Goal: Task Accomplishment & Management: Manage account settings

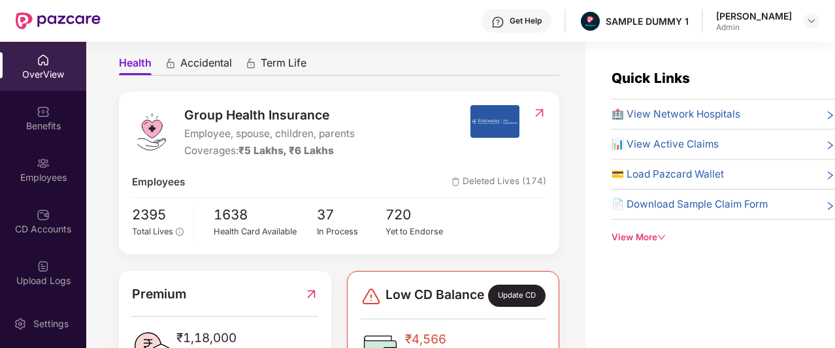
scroll to position [113, 0]
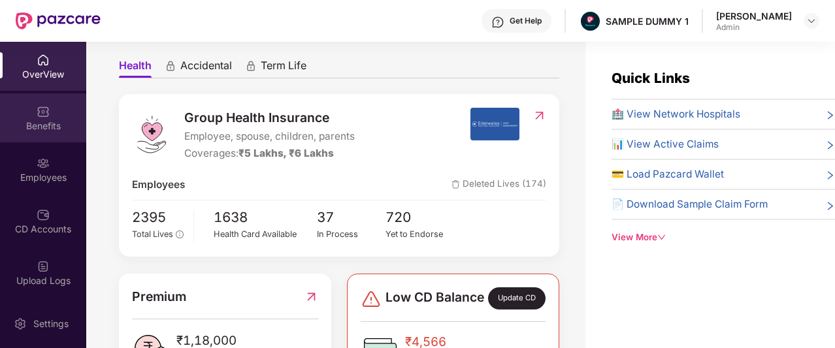
click at [29, 137] on div "Benefits" at bounding box center [43, 117] width 86 height 49
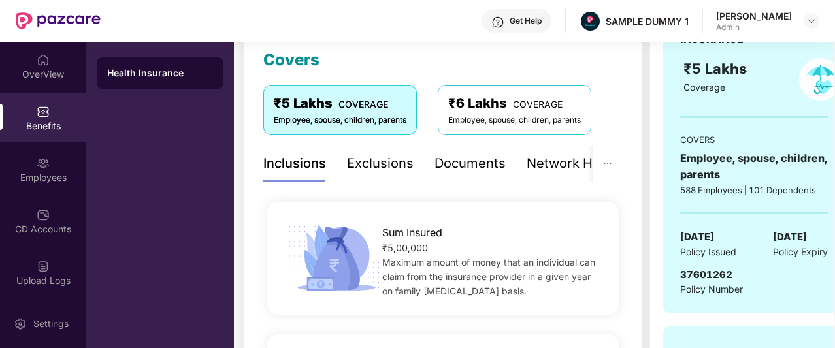
scroll to position [184, 0]
click at [363, 168] on div "Exclusions" at bounding box center [379, 164] width 67 height 20
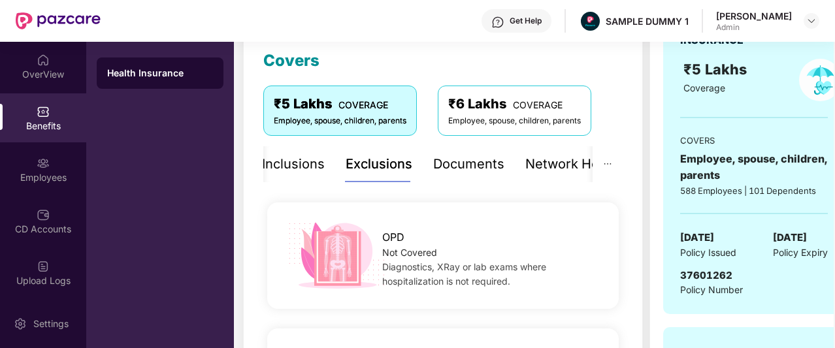
click at [443, 168] on div "Documents" at bounding box center [468, 164] width 71 height 20
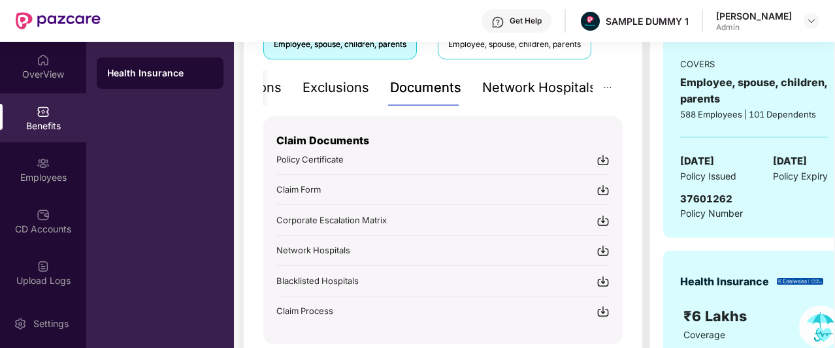
scroll to position [266, 0]
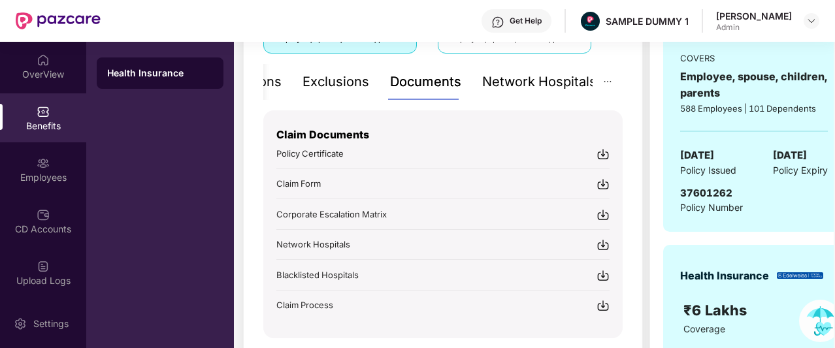
click at [528, 88] on div "Network Hospitals" at bounding box center [539, 82] width 114 height 20
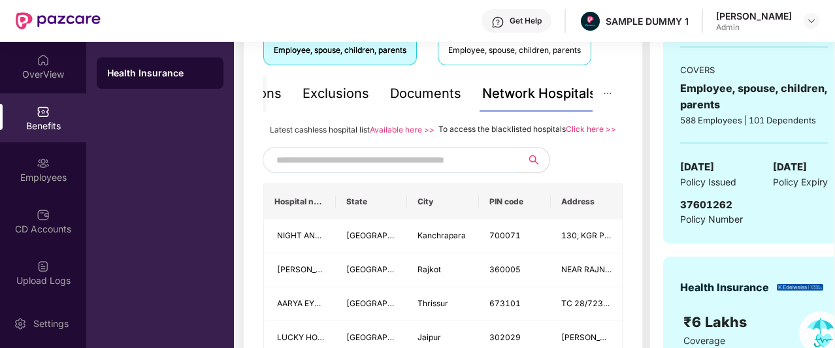
scroll to position [215, 0]
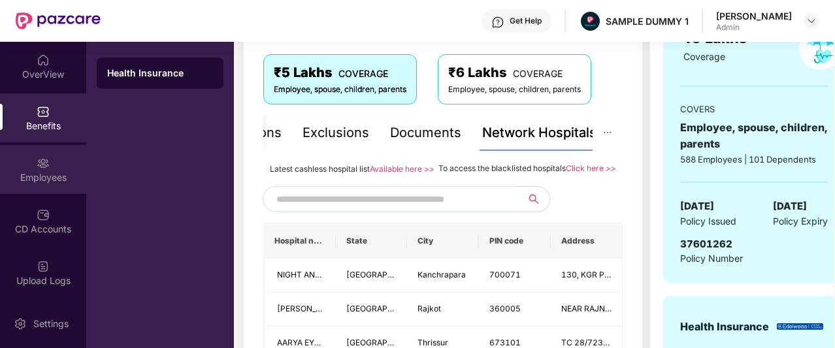
click at [25, 185] on div "Employees" at bounding box center [43, 169] width 86 height 49
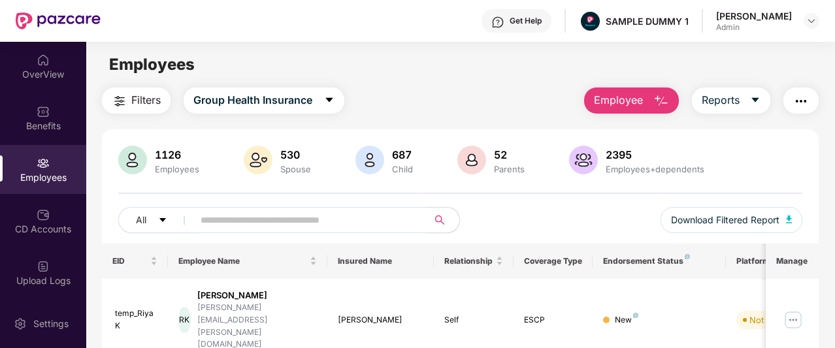
scroll to position [1, 0]
click at [612, 97] on span "Employee" at bounding box center [618, 100] width 49 height 16
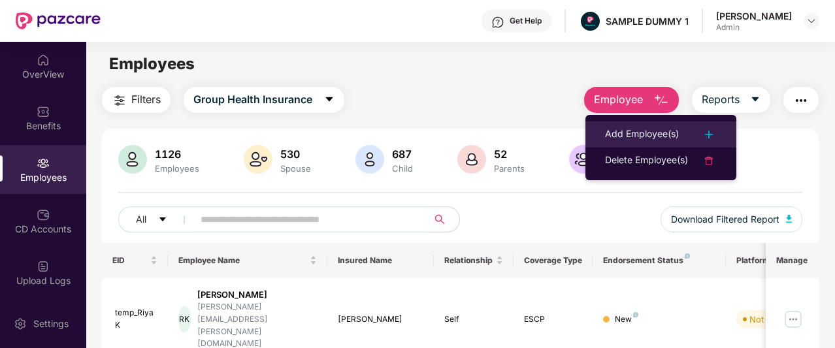
drag, startPoint x: 613, startPoint y: 133, endPoint x: 597, endPoint y: 134, distance: 16.4
click at [597, 134] on li "Add Employee(s)" at bounding box center [661, 135] width 151 height 26
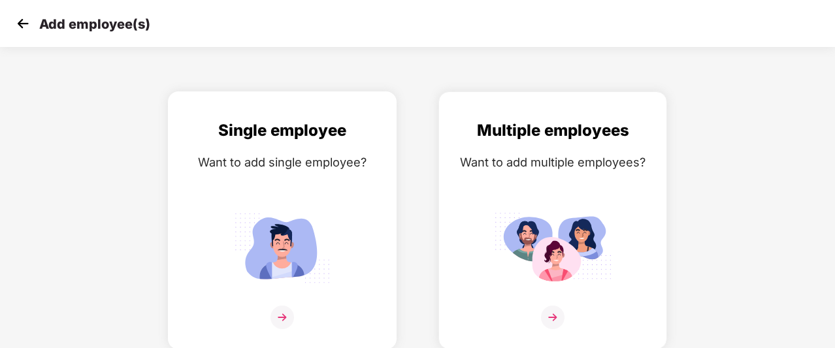
click at [344, 135] on div "Single employee" at bounding box center [282, 130] width 201 height 25
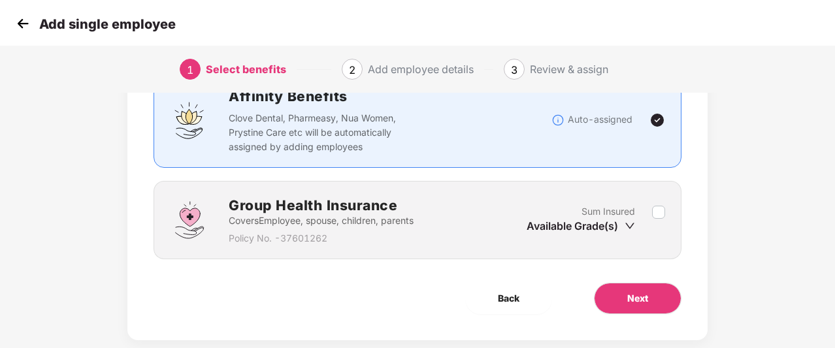
scroll to position [133, 0]
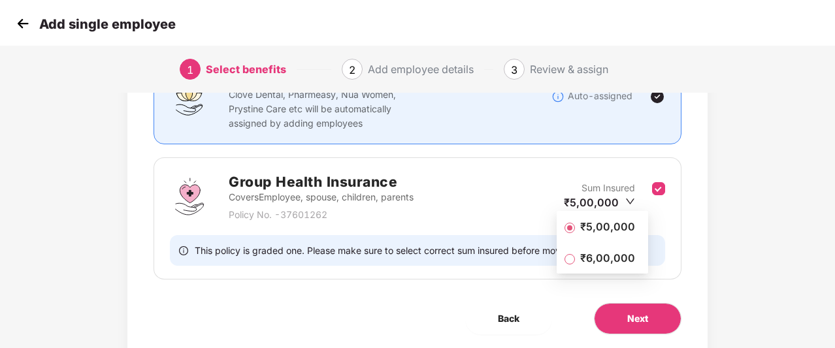
click at [606, 227] on span "₹5,00,000" at bounding box center [607, 227] width 65 height 14
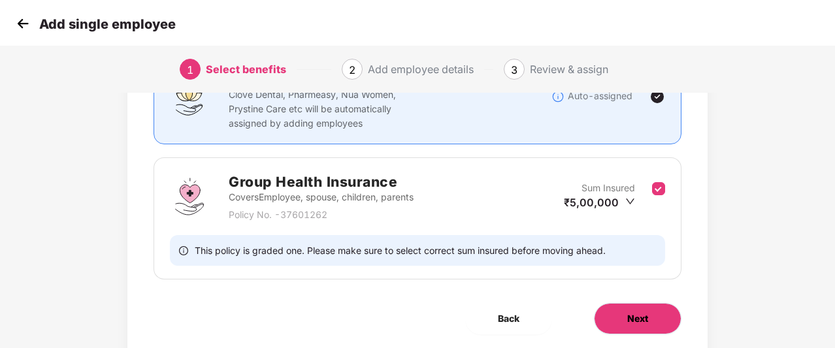
click at [645, 314] on span "Next" at bounding box center [638, 319] width 21 height 14
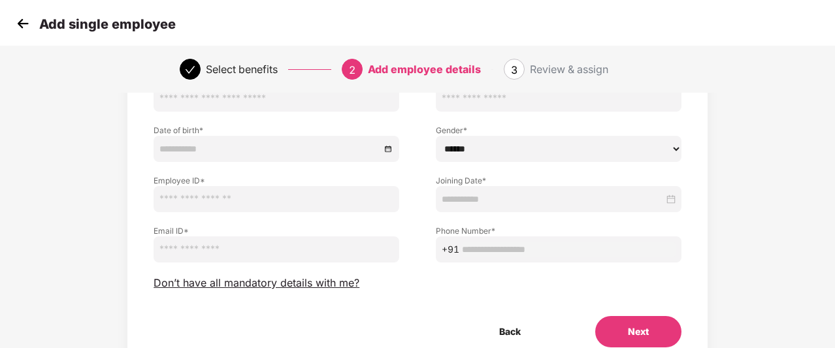
scroll to position [152, 0]
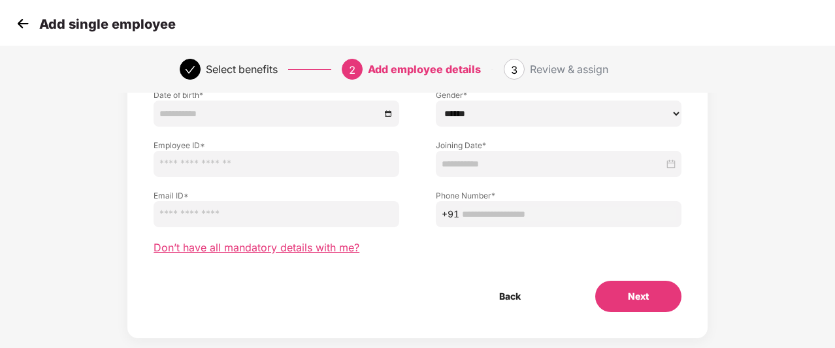
click at [307, 248] on span "Don’t have all mandatory details with me?" at bounding box center [257, 248] width 206 height 14
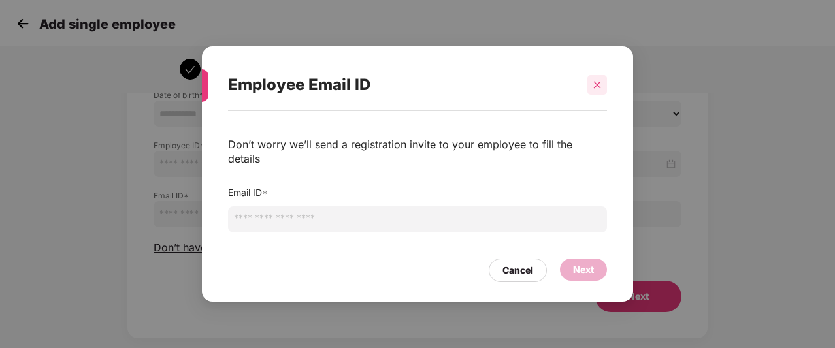
click at [604, 95] on div at bounding box center [598, 85] width 20 height 20
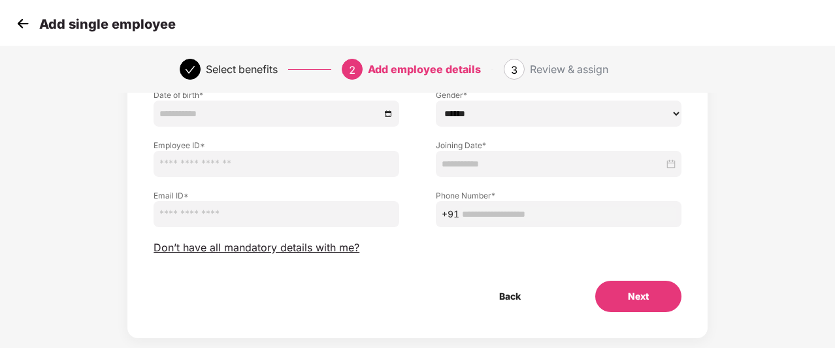
click at [23, 25] on img at bounding box center [23, 24] width 20 height 20
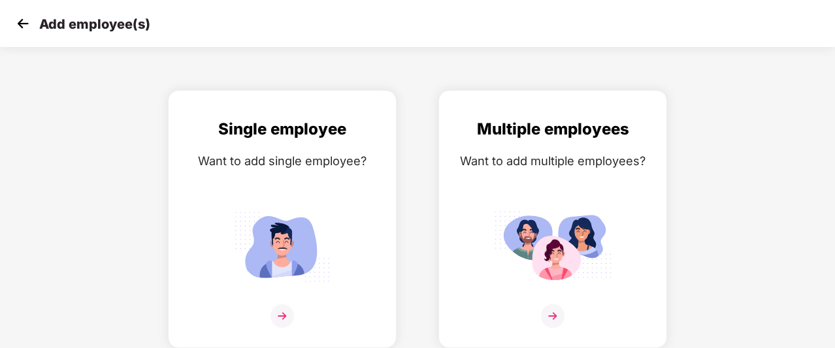
scroll to position [21, 0]
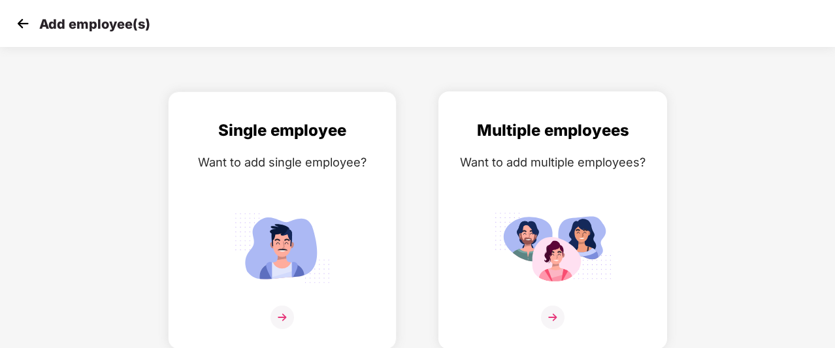
click at [539, 178] on div "Multiple employees Want to add multiple employees?" at bounding box center [552, 231] width 201 height 227
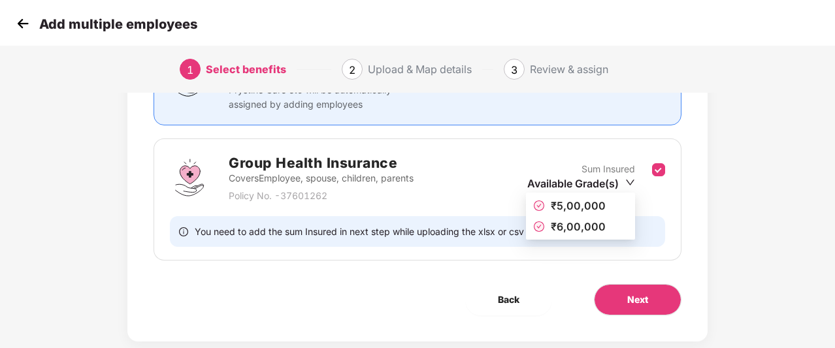
scroll to position [177, 0]
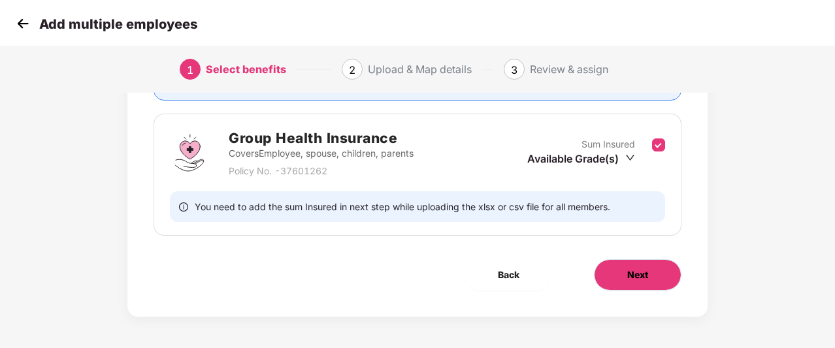
click at [649, 270] on button "Next" at bounding box center [638, 275] width 88 height 31
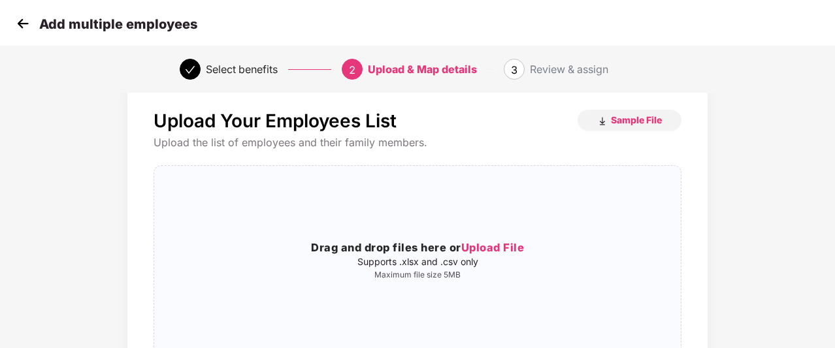
scroll to position [23, 0]
click at [18, 25] on img at bounding box center [23, 24] width 20 height 20
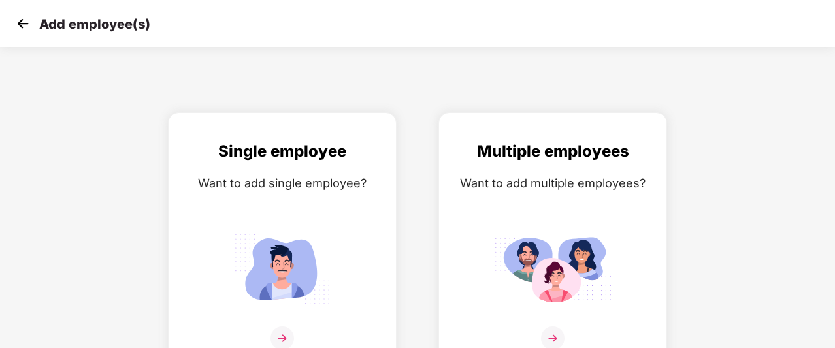
click at [18, 25] on img at bounding box center [23, 24] width 20 height 20
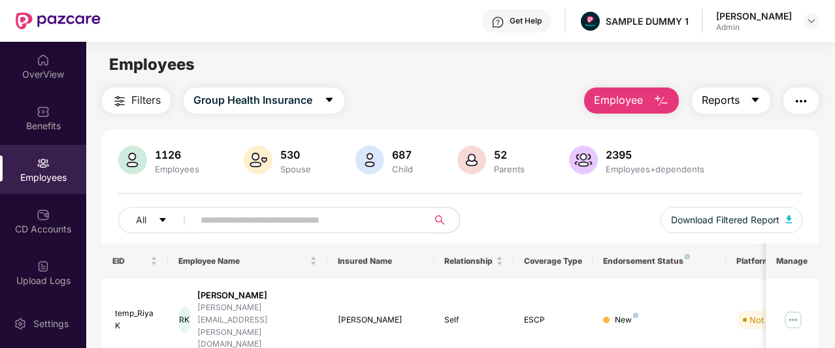
click at [744, 99] on button "Reports" at bounding box center [731, 101] width 78 height 26
click at [801, 95] on img "button" at bounding box center [802, 101] width 16 height 16
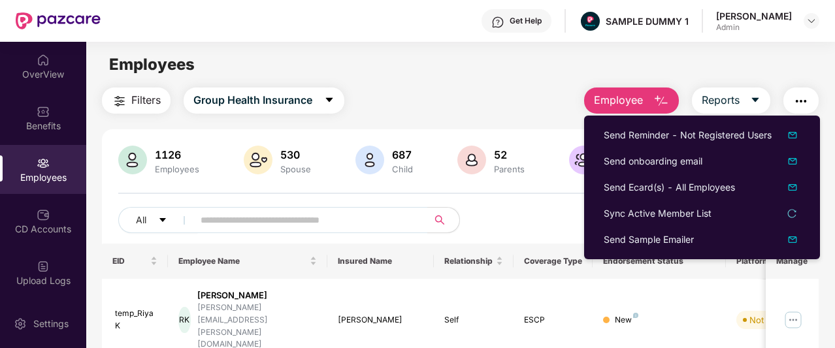
click at [461, 107] on div "Filters Group Health Insurance Employee Reports" at bounding box center [460, 101] width 717 height 26
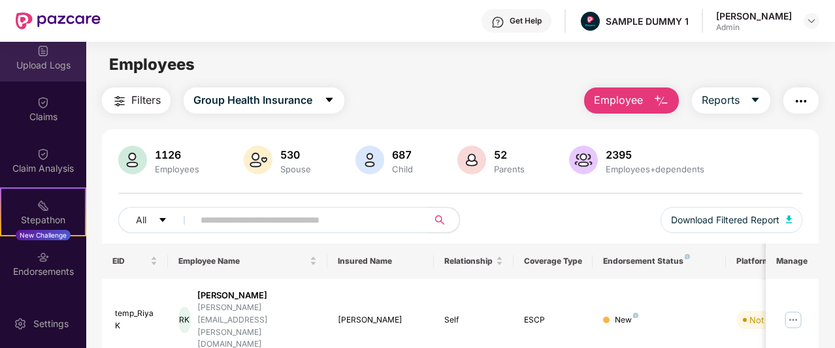
scroll to position [272, 0]
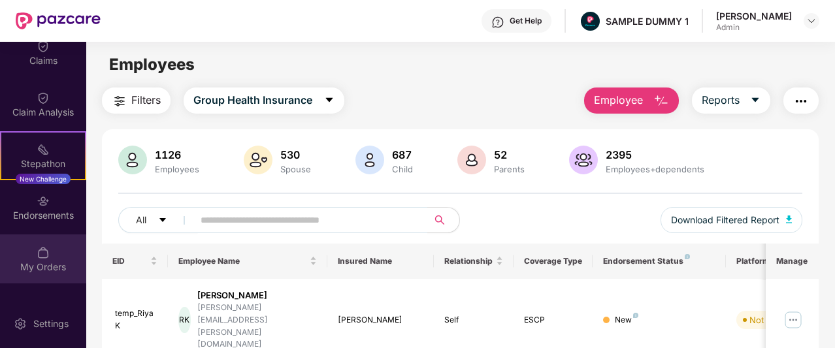
click at [33, 263] on div "My Orders" at bounding box center [43, 267] width 86 height 13
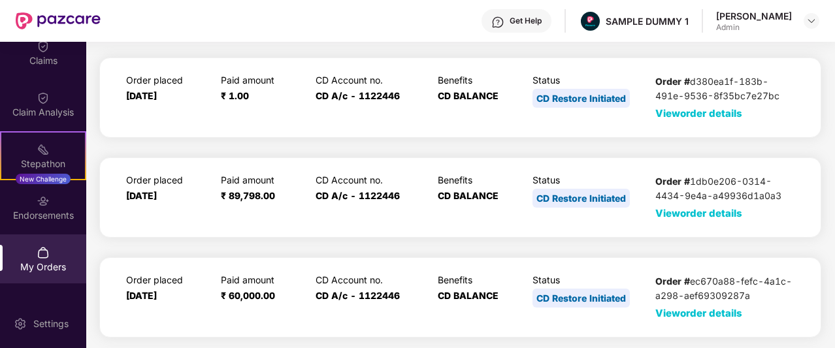
scroll to position [0, 0]
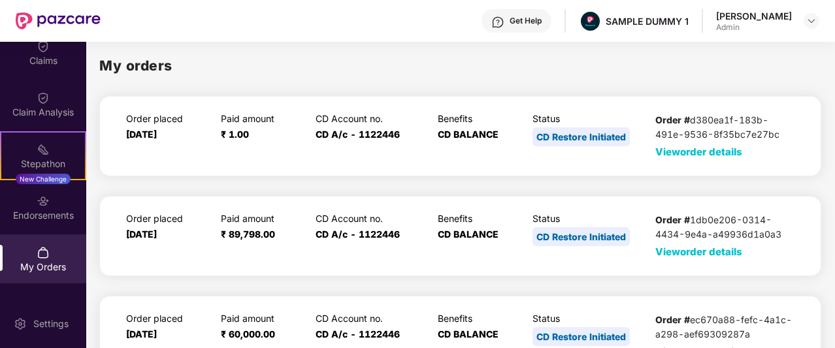
click at [695, 150] on span "View order details" at bounding box center [699, 152] width 87 height 12
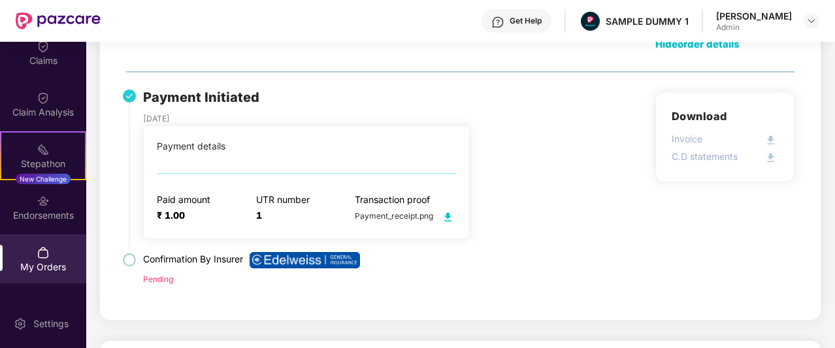
scroll to position [107, 0]
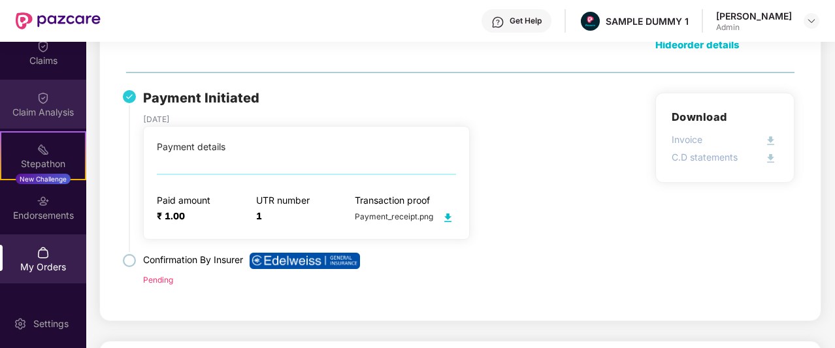
click at [48, 105] on div "Claim Analysis" at bounding box center [43, 104] width 86 height 49
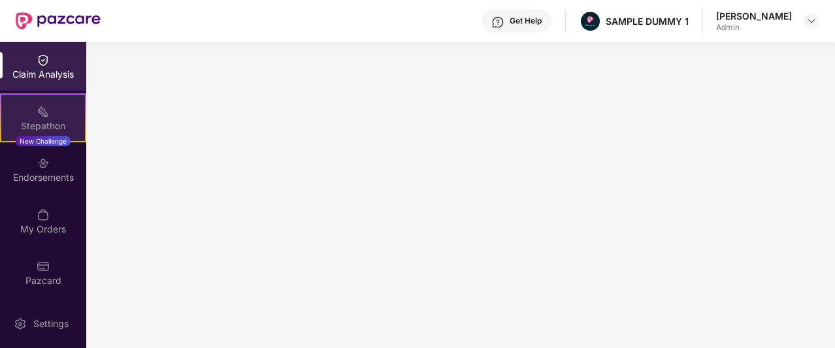
scroll to position [0, 0]
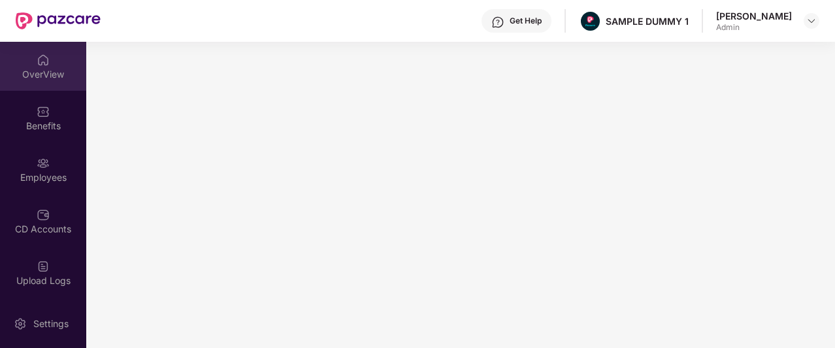
click at [48, 82] on div "OverView" at bounding box center [43, 66] width 86 height 49
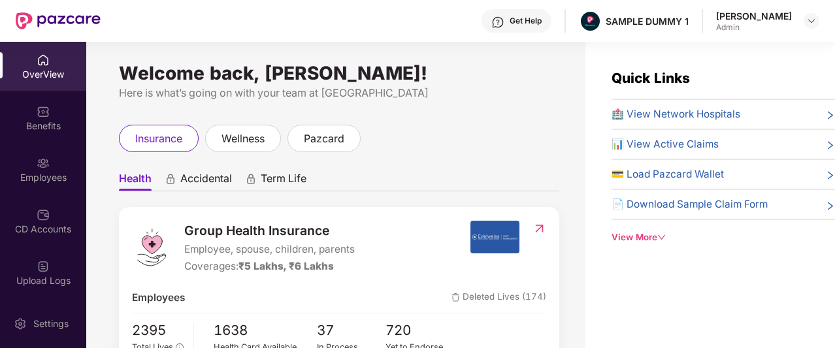
click at [505, 22] on img at bounding box center [498, 22] width 13 height 13
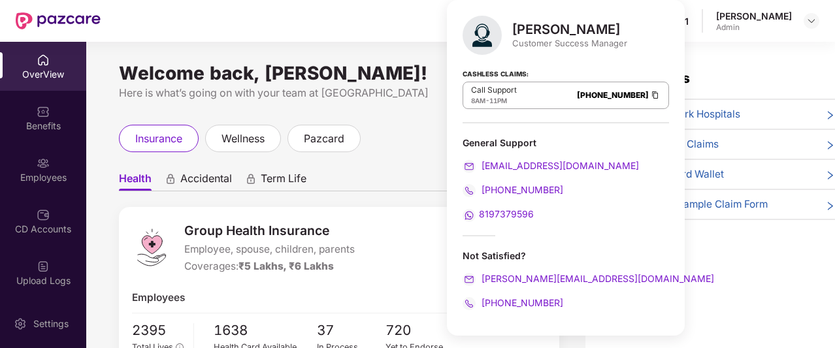
click at [400, 129] on div "insurance wellness pazcard" at bounding box center [339, 138] width 441 height 27
